Goal: Task Accomplishment & Management: Use online tool/utility

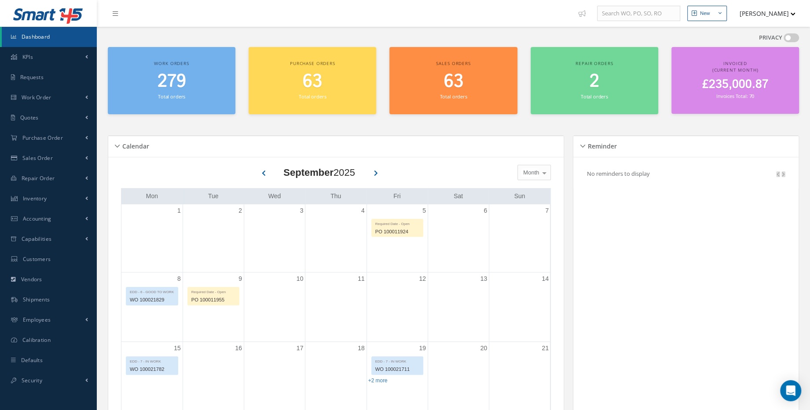
click at [739, 86] on span "£235,000.87" at bounding box center [735, 84] width 66 height 17
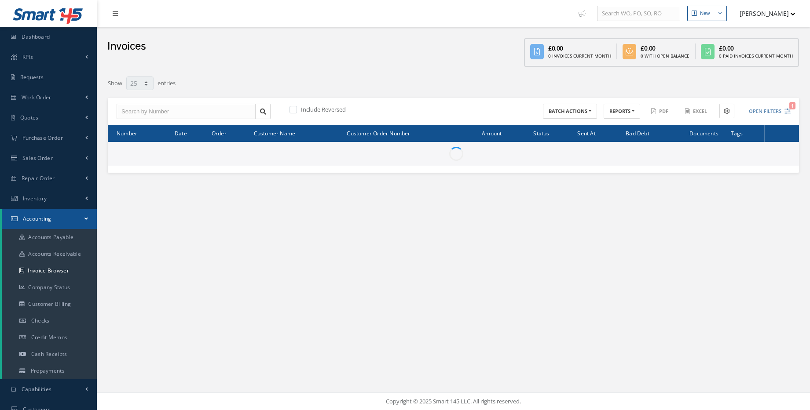
select select "25"
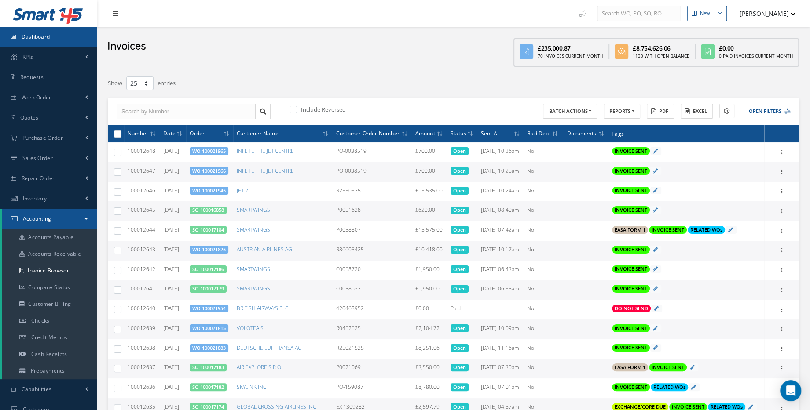
click at [51, 45] on link "Dashboard" at bounding box center [48, 37] width 97 height 20
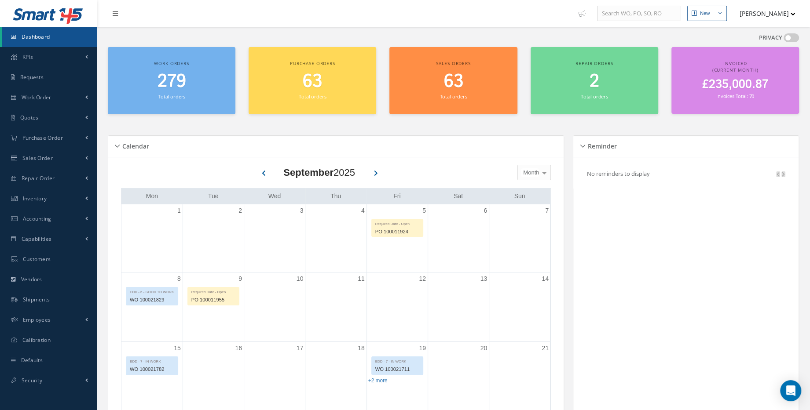
click at [180, 92] on div "279 Total orders" at bounding box center [171, 86] width 119 height 30
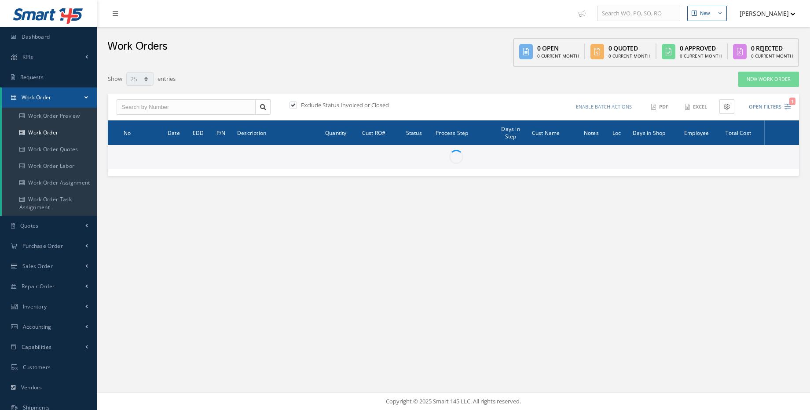
select select "25"
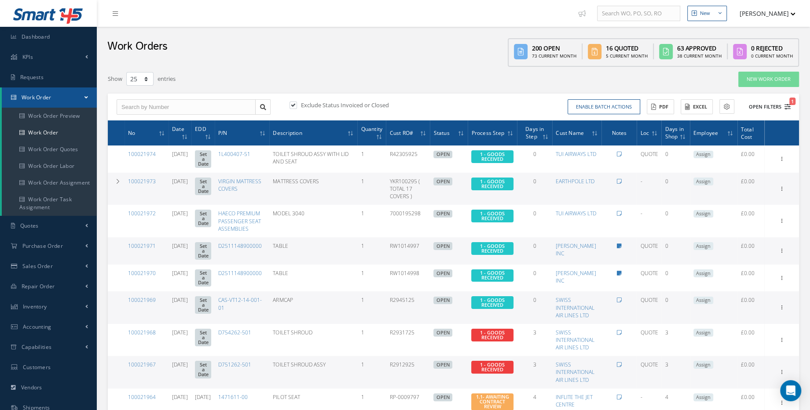
click at [777, 102] on button "Open Filters 1" at bounding box center [766, 107] width 50 height 15
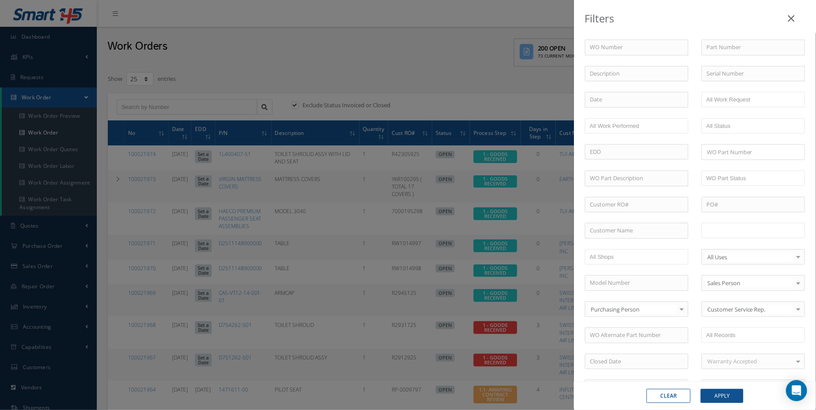
click at [740, 227] on input "text" at bounding box center [734, 230] width 56 height 11
click at [772, 231] on ul "11 - INVOICING" at bounding box center [752, 230] width 103 height 15
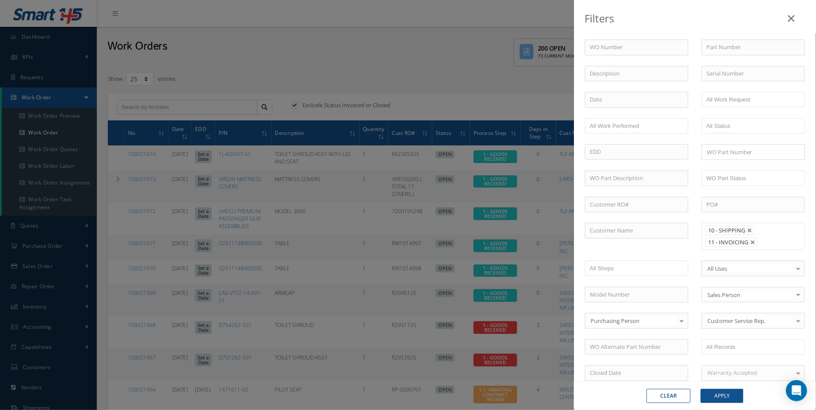
click at [767, 240] on input "text" at bounding box center [765, 242] width 11 height 11
click at [769, 252] on li at bounding box center [765, 255] width 17 height 12
click at [734, 398] on button "Apply" at bounding box center [721, 396] width 43 height 14
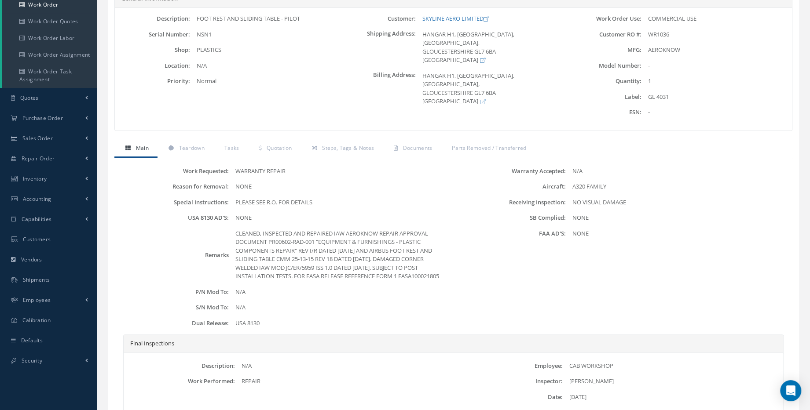
scroll to position [160, 0]
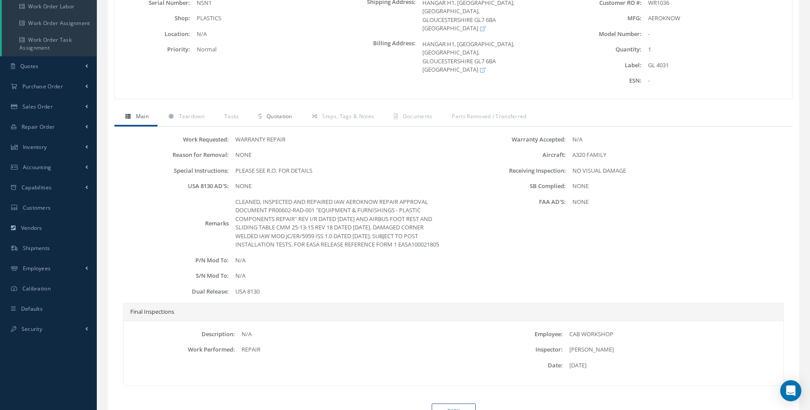
click at [268, 117] on span "Quotation" at bounding box center [280, 116] width 26 height 7
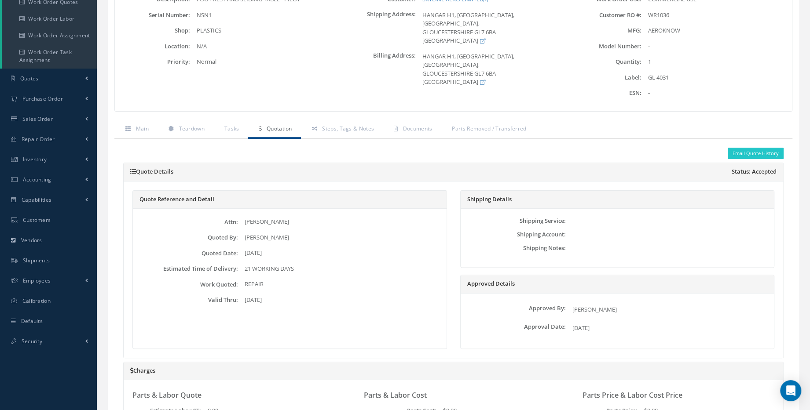
scroll to position [120, 0]
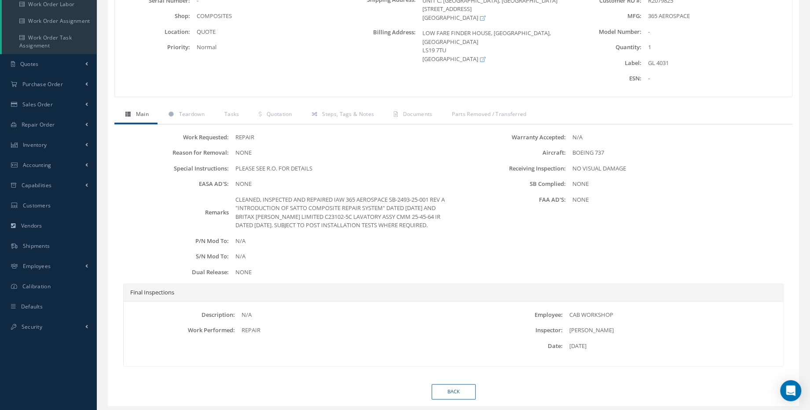
scroll to position [114, 0]
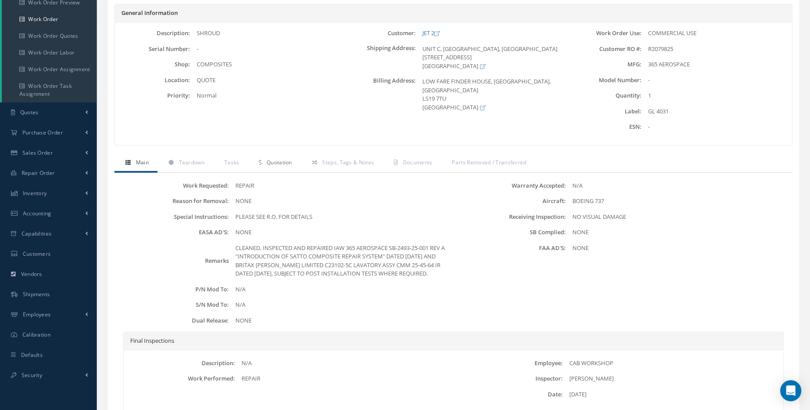
click at [261, 161] on link "Quotation" at bounding box center [274, 163] width 53 height 18
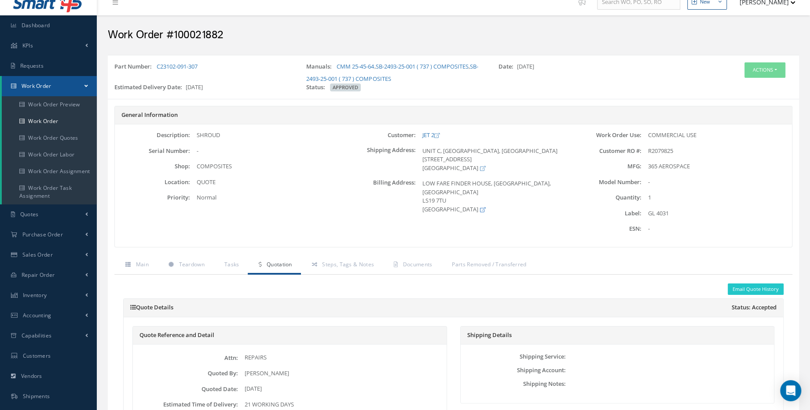
scroll to position [0, 0]
